Goal: Task Accomplishment & Management: Manage account settings

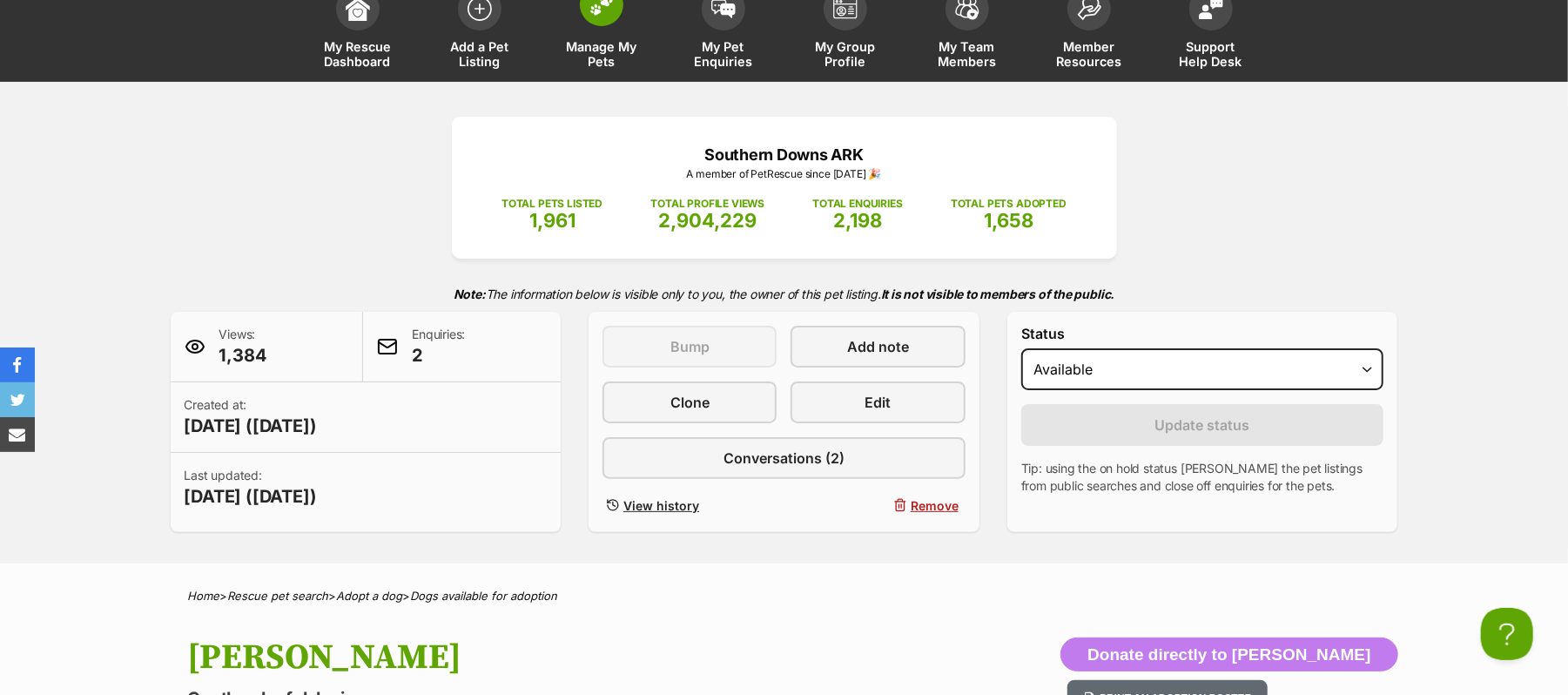
click at [604, 16] on img at bounding box center [601, 4] width 24 height 22
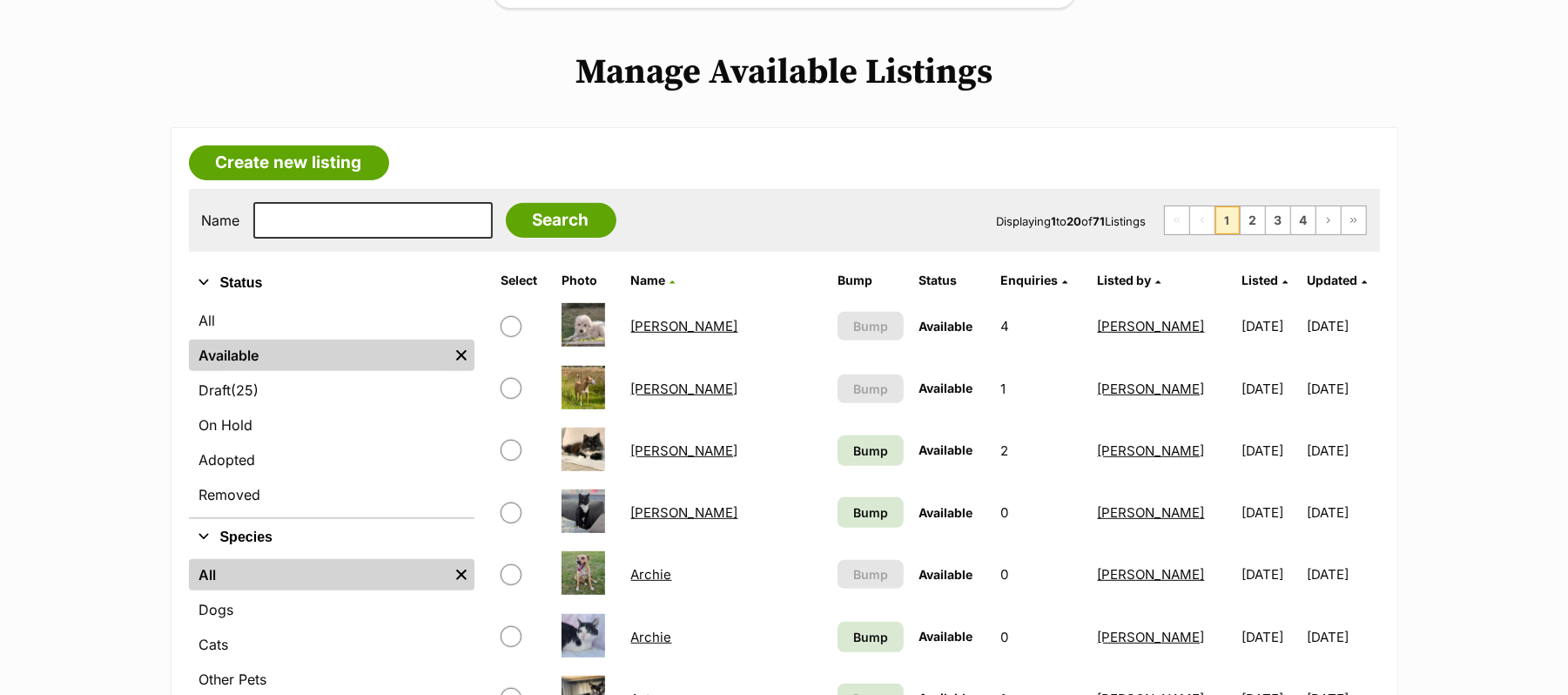
scroll to position [348, 0]
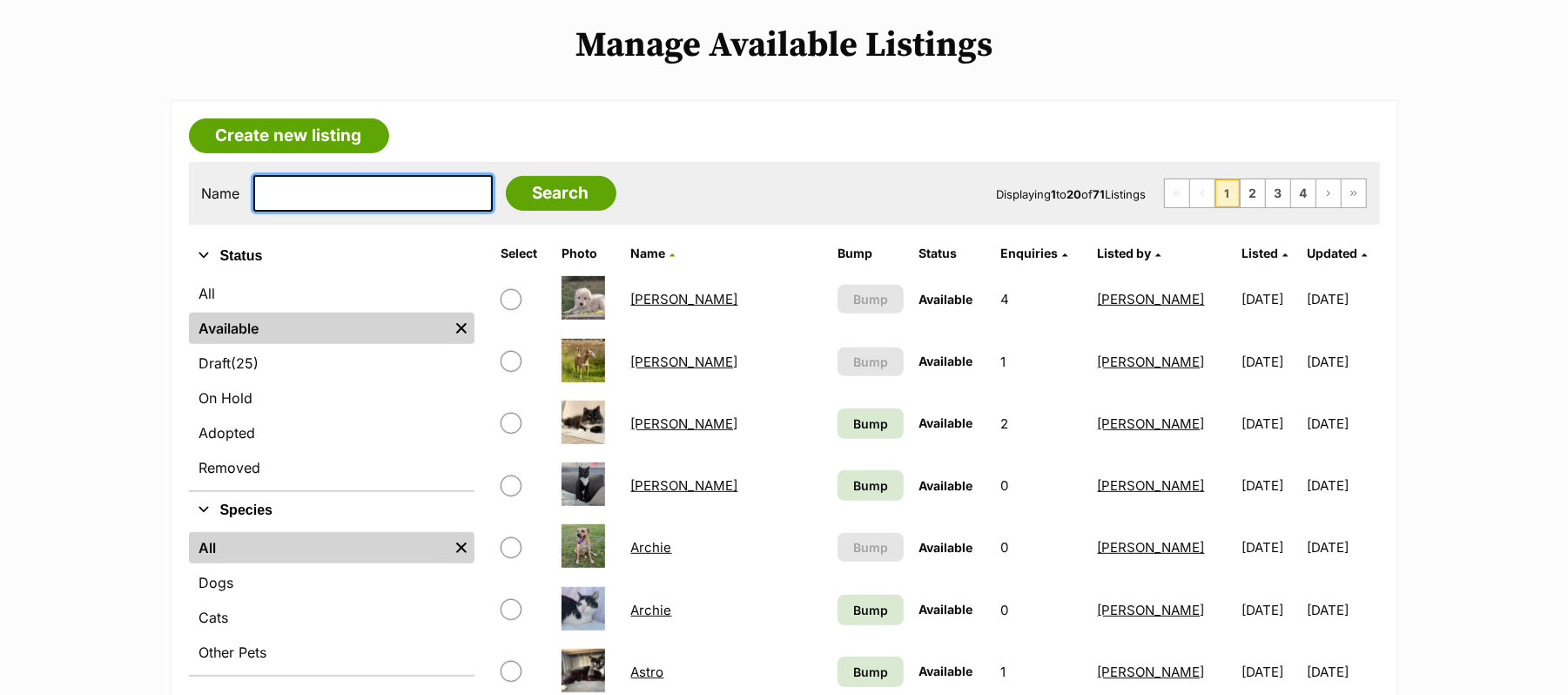
click at [277, 212] on input "text" at bounding box center [373, 193] width 239 height 37
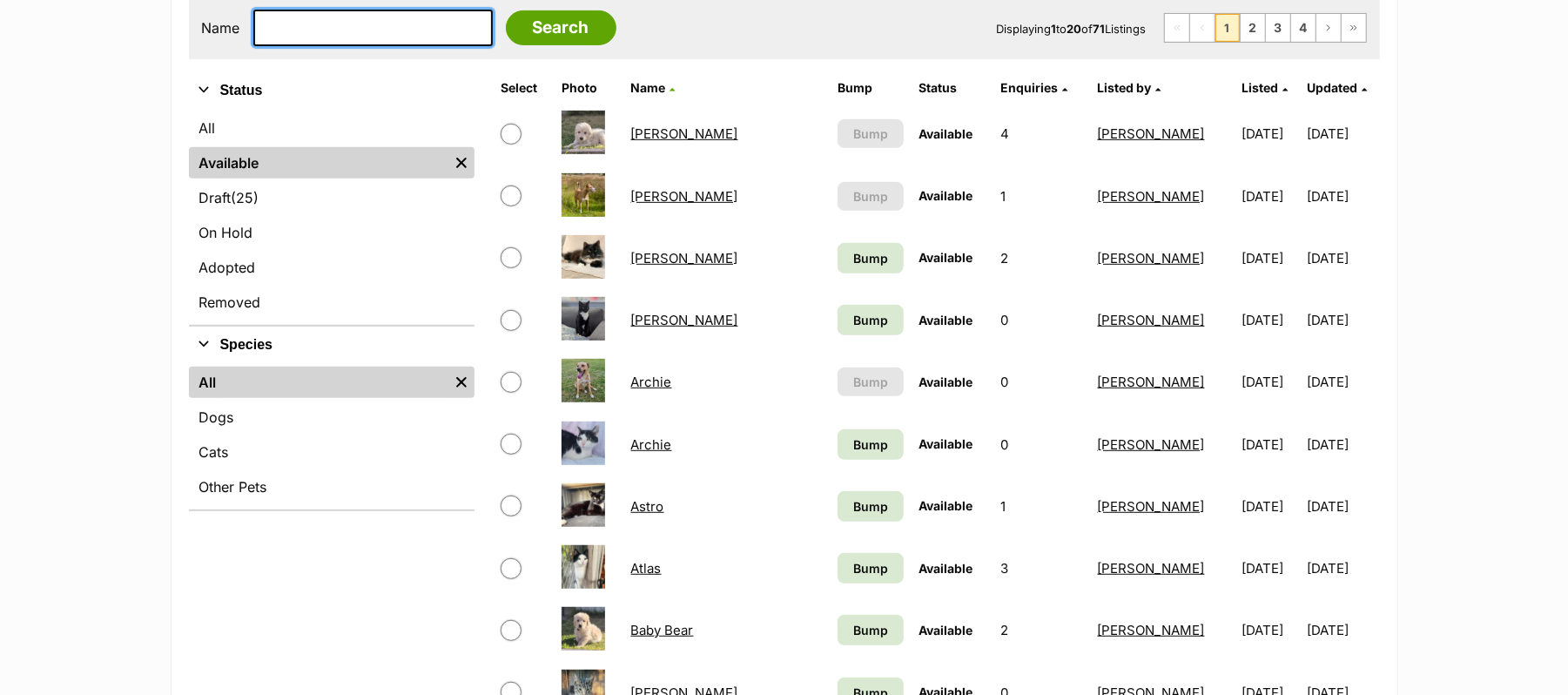
scroll to position [580, 0]
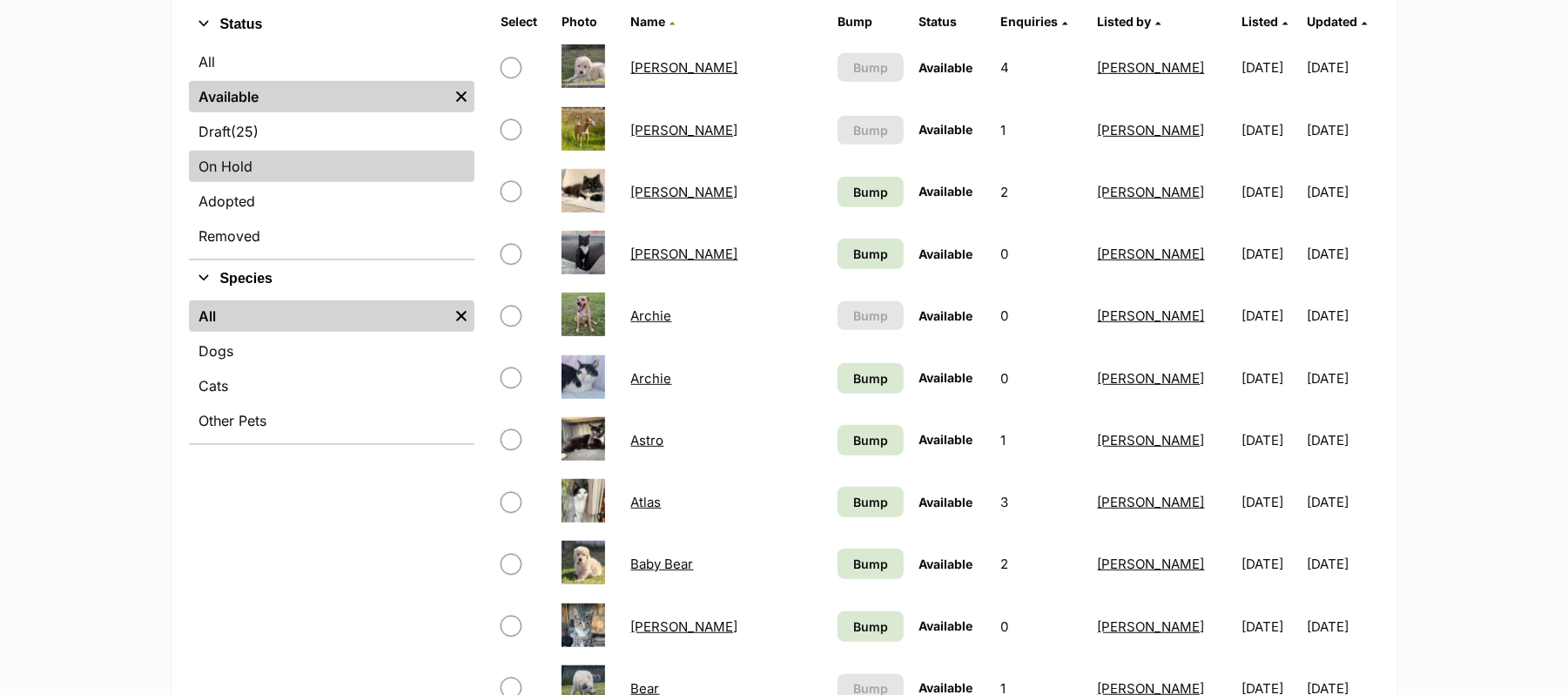
click at [230, 182] on link "On Hold" at bounding box center [331, 166] width 286 height 31
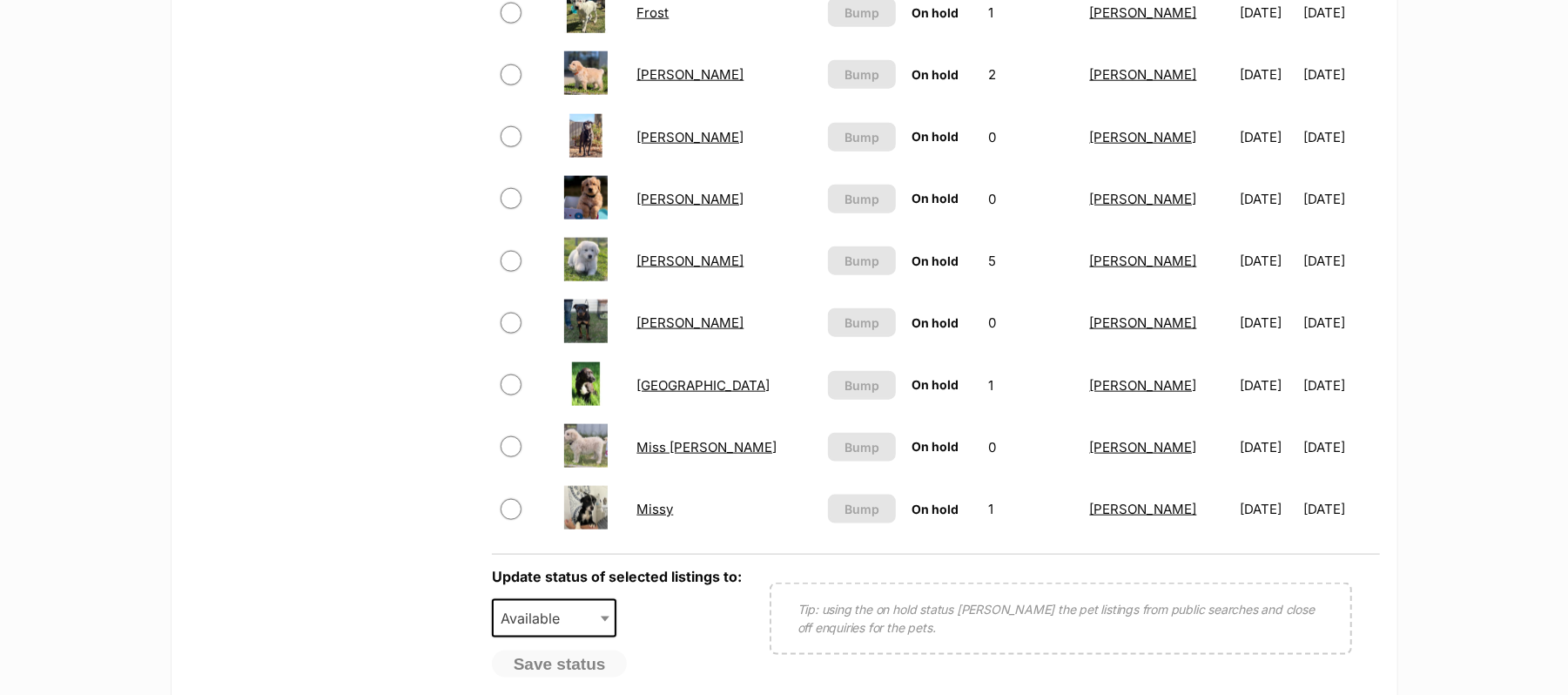
scroll to position [1509, 0]
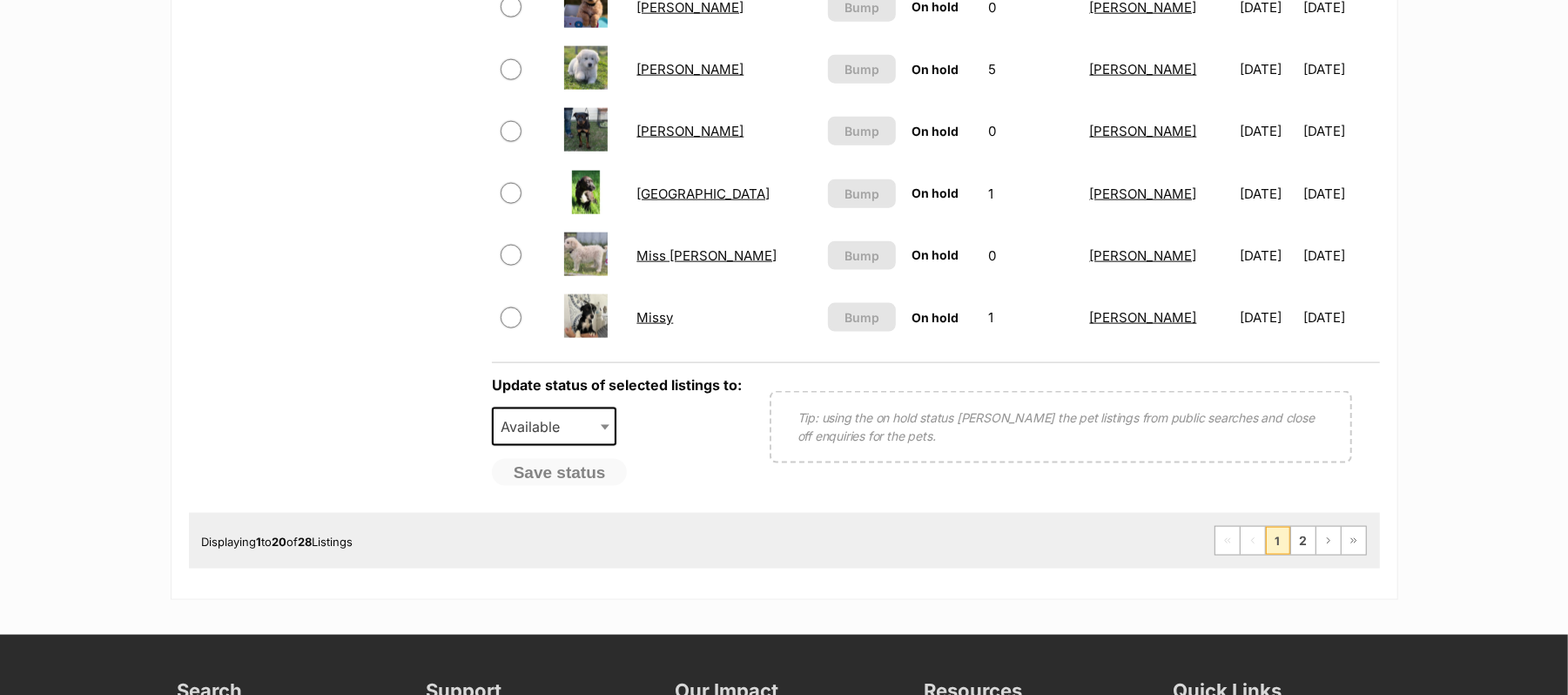
click at [658, 78] on link "Larry" at bounding box center [690, 69] width 107 height 17
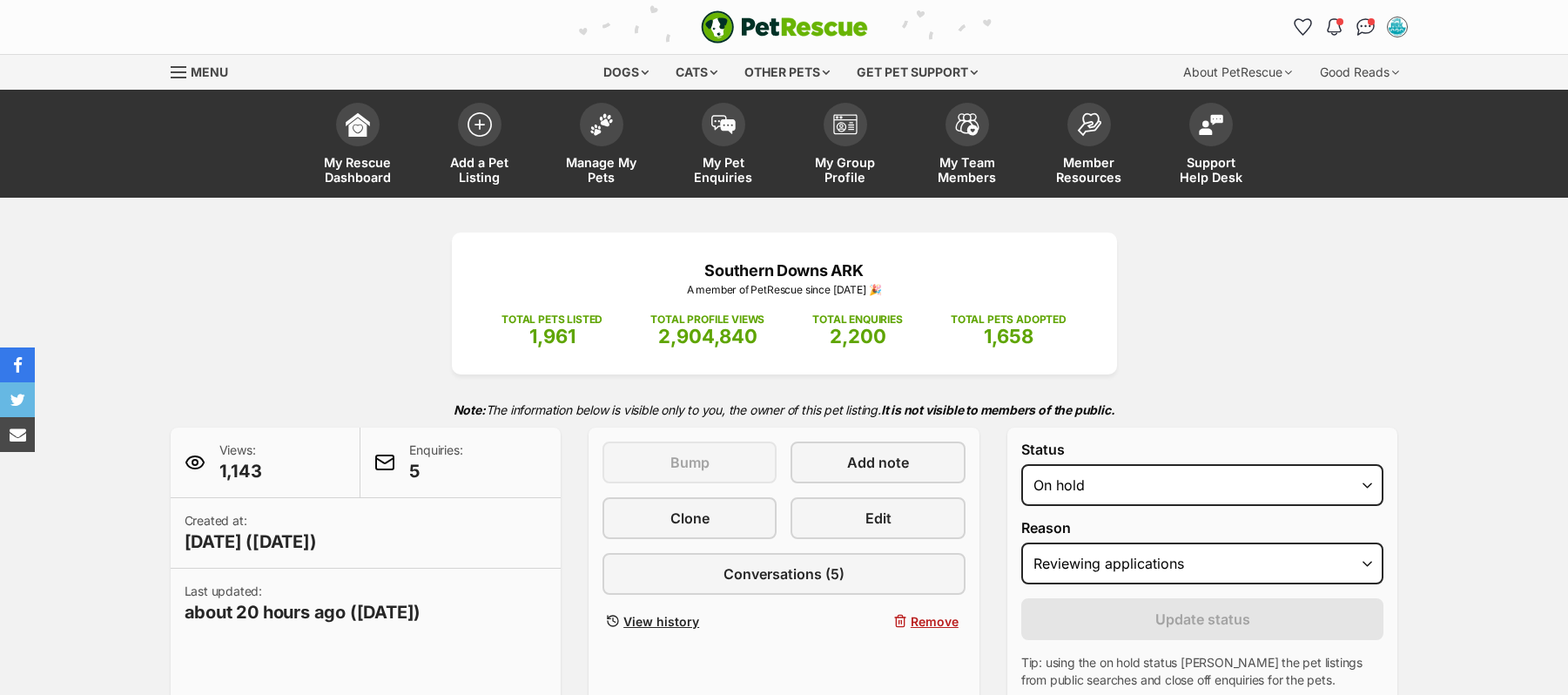
select select "reviewing_applications"
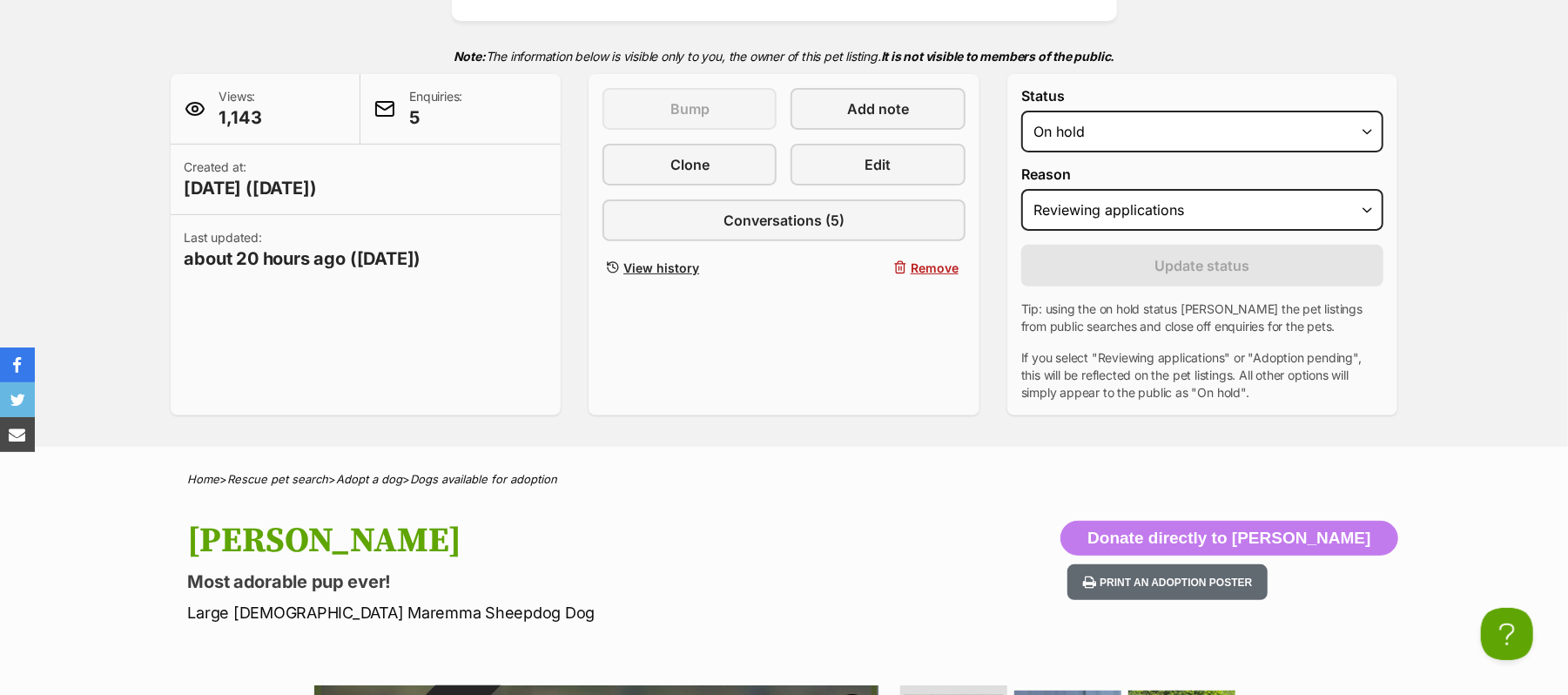
scroll to position [348, 0]
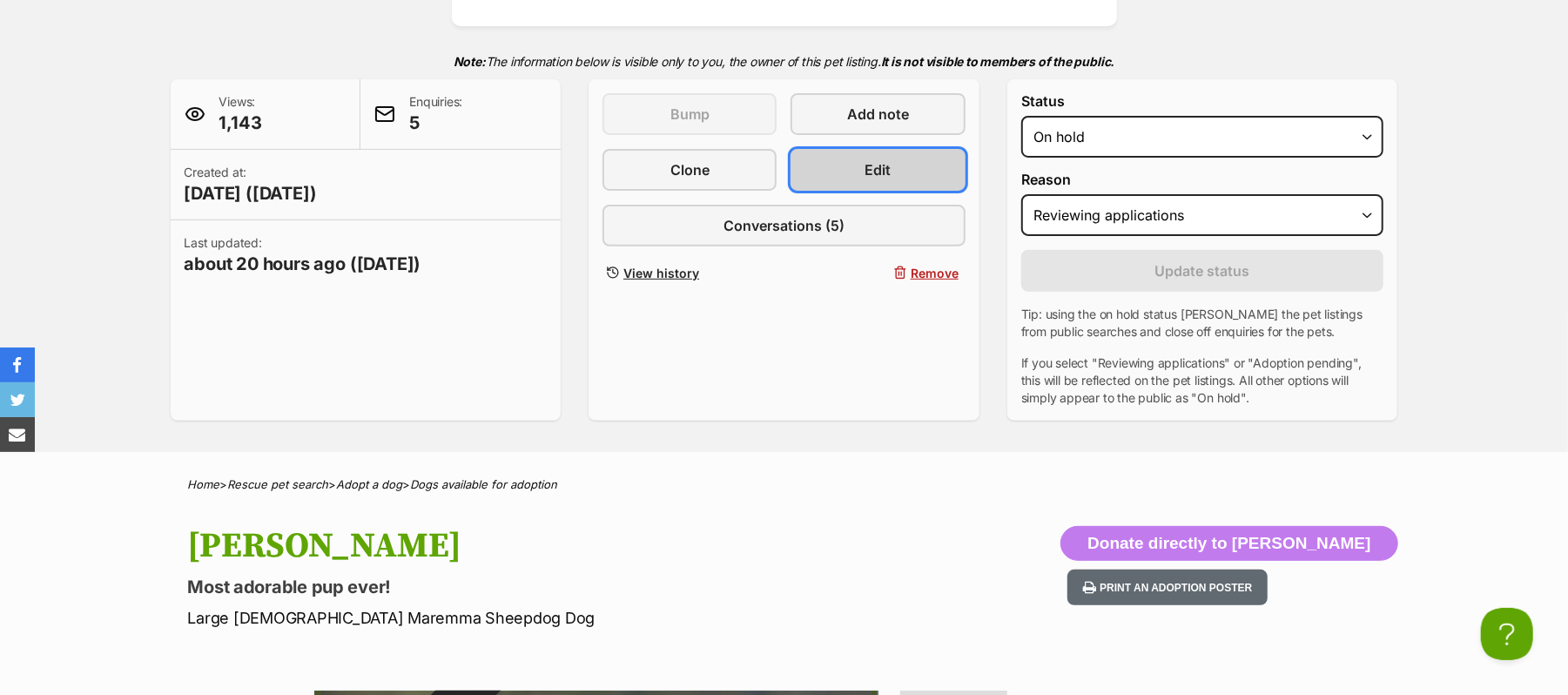
click at [857, 191] on link "Edit" at bounding box center [877, 169] width 174 height 42
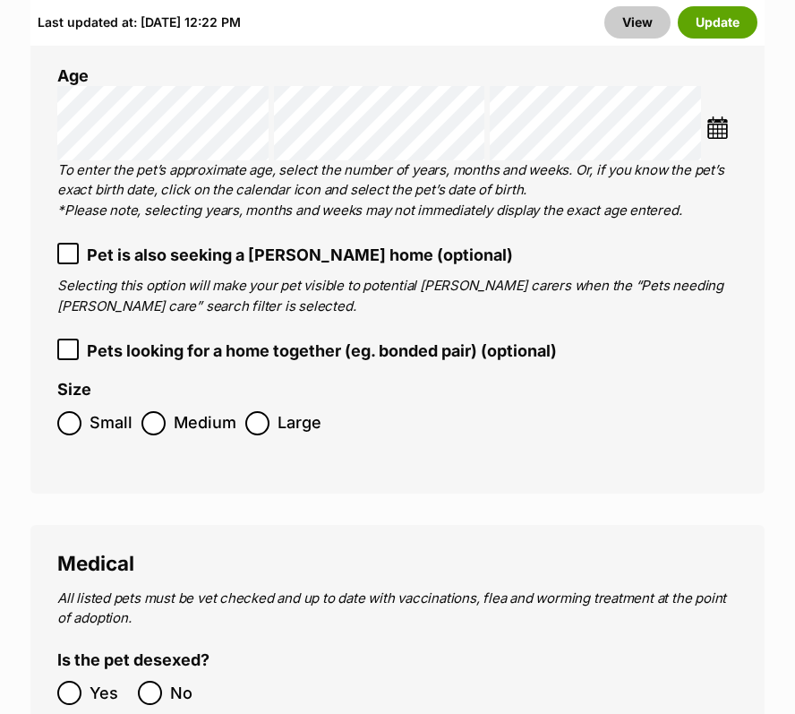
scroll to position [3265, 0]
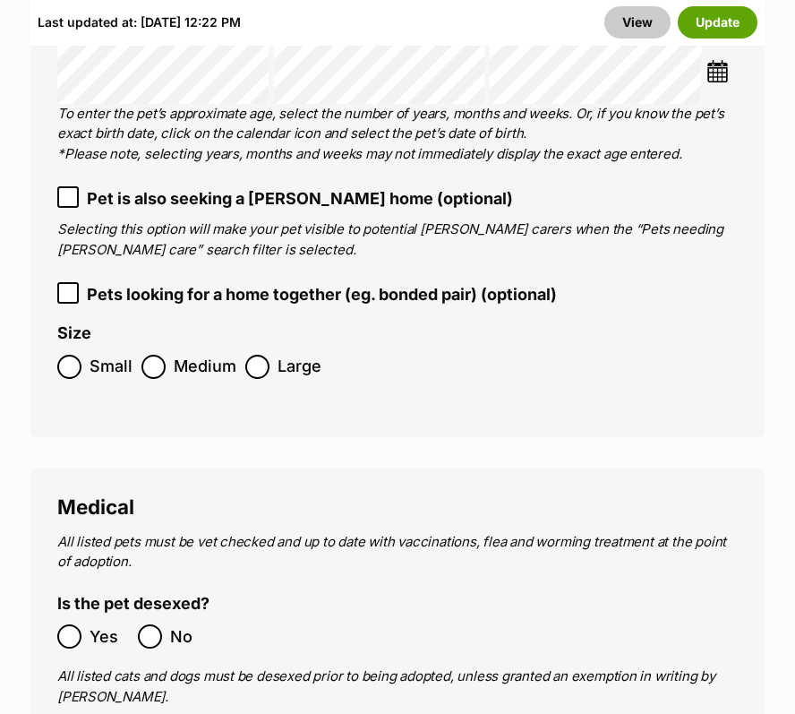
click at [715, 82] on img at bounding box center [718, 71] width 22 height 22
